Goal: Check status: Check status

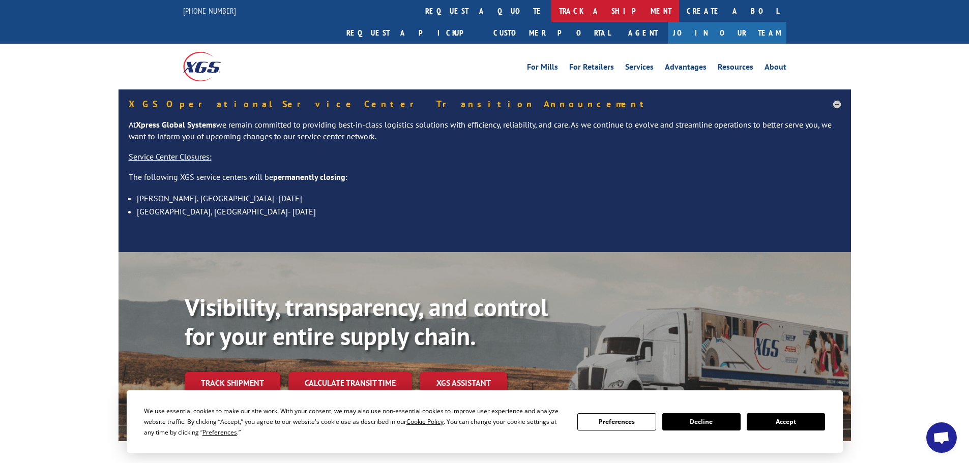
click at [551, 11] on link "track a shipment" at bounding box center [615, 11] width 128 height 22
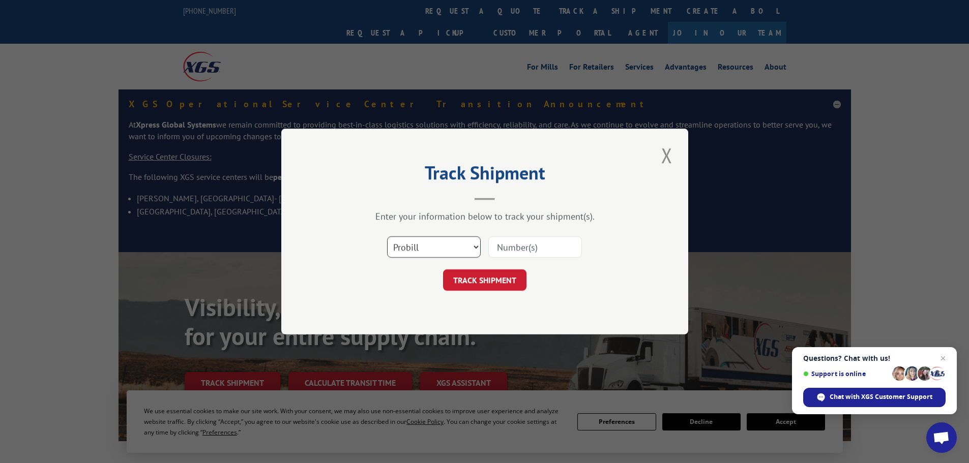
click at [476, 246] on select "Select category... Probill BOL PO" at bounding box center [434, 246] width 94 height 21
select select "po"
click at [387, 236] on select "Select category... Probill BOL PO" at bounding box center [434, 246] width 94 height 21
drag, startPoint x: 527, startPoint y: 252, endPoint x: 524, endPoint y: 247, distance: 5.8
click at [524, 247] on input at bounding box center [535, 246] width 94 height 21
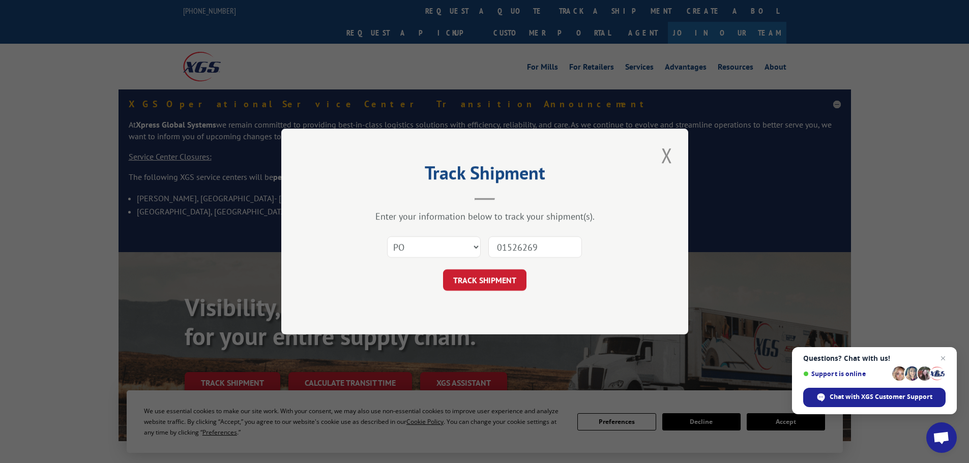
type input "01526269"
click at [443, 269] on button "TRACK SHIPMENT" at bounding box center [484, 279] width 83 height 21
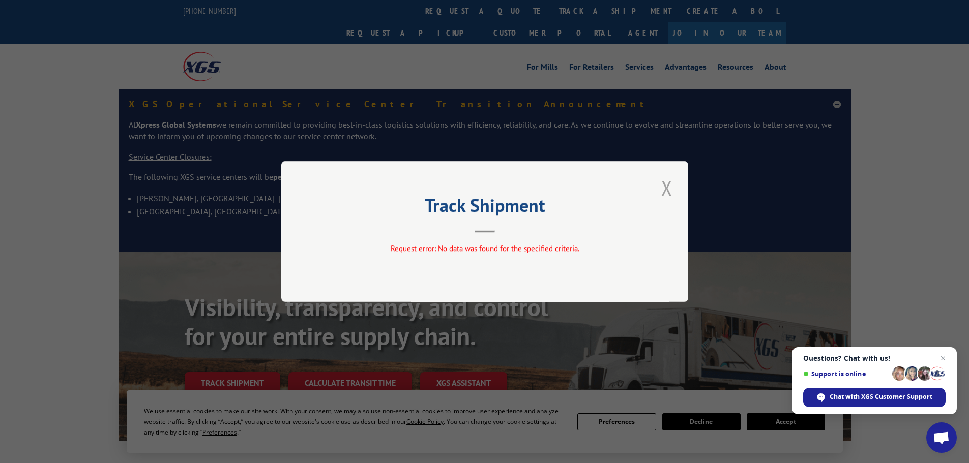
click at [673, 192] on button "Close modal" at bounding box center [666, 188] width 17 height 28
